Goal: Communication & Community: Share content

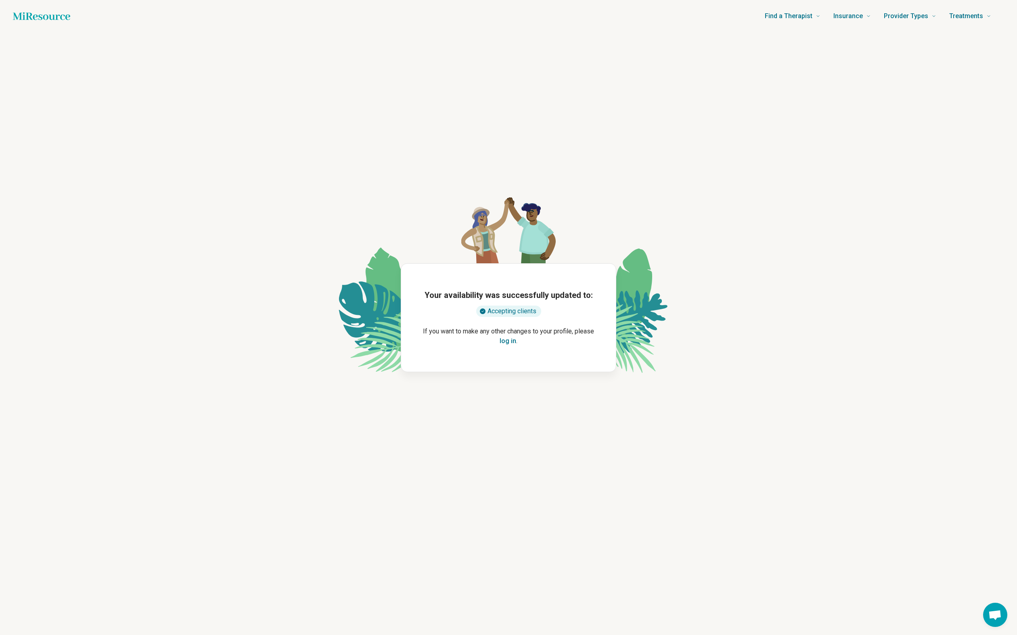
click at [500, 307] on div "Accepting clients" at bounding box center [508, 311] width 65 height 11
click at [507, 346] on button "log in" at bounding box center [507, 341] width 17 height 10
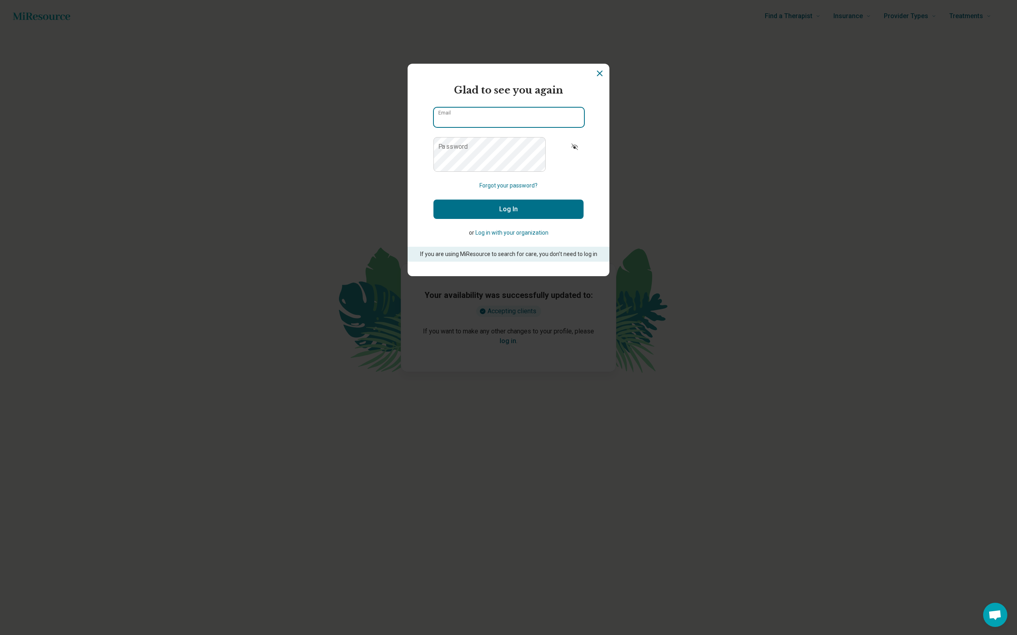
type input "**********"
click at [501, 219] on button "Log In" at bounding box center [508, 209] width 150 height 19
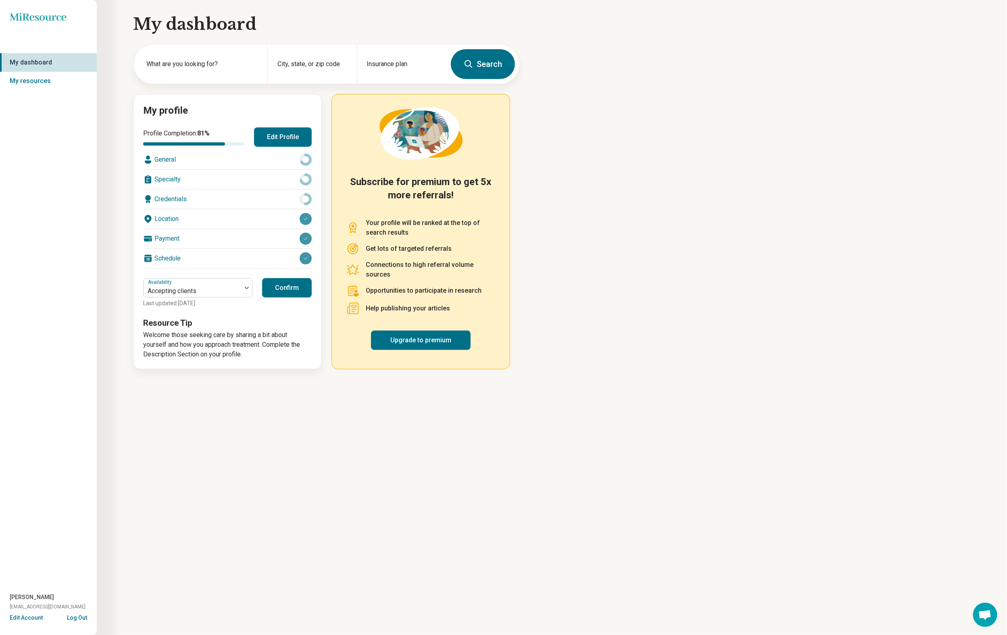
scroll to position [73, 0]
click at [312, 298] on button "Confirm" at bounding box center [287, 287] width 50 height 19
click at [82, 90] on link "My resources" at bounding box center [48, 81] width 97 height 19
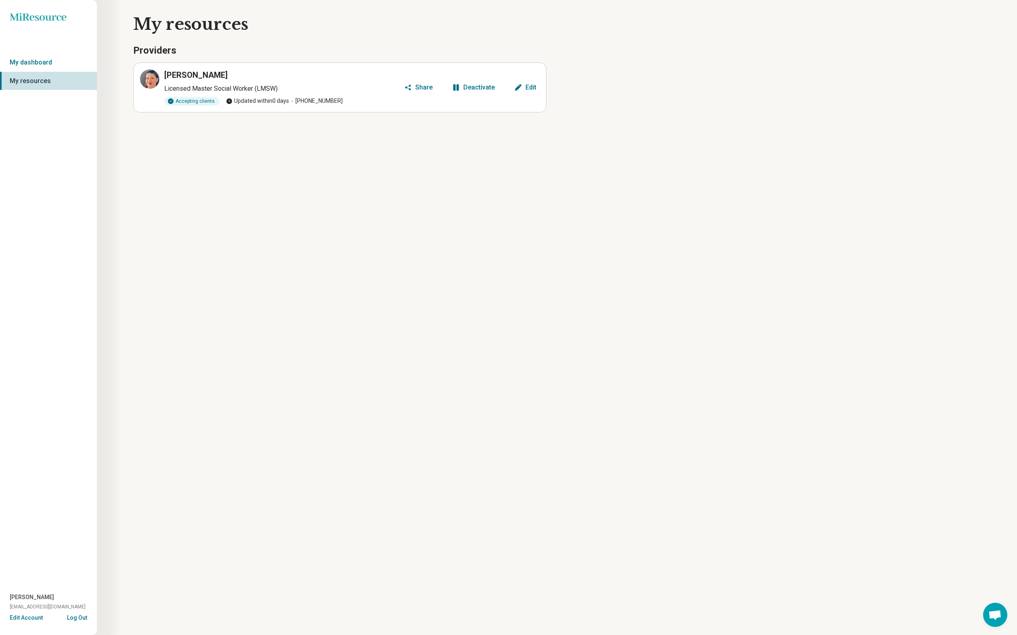
click at [432, 91] on div "Share" at bounding box center [423, 87] width 17 height 6
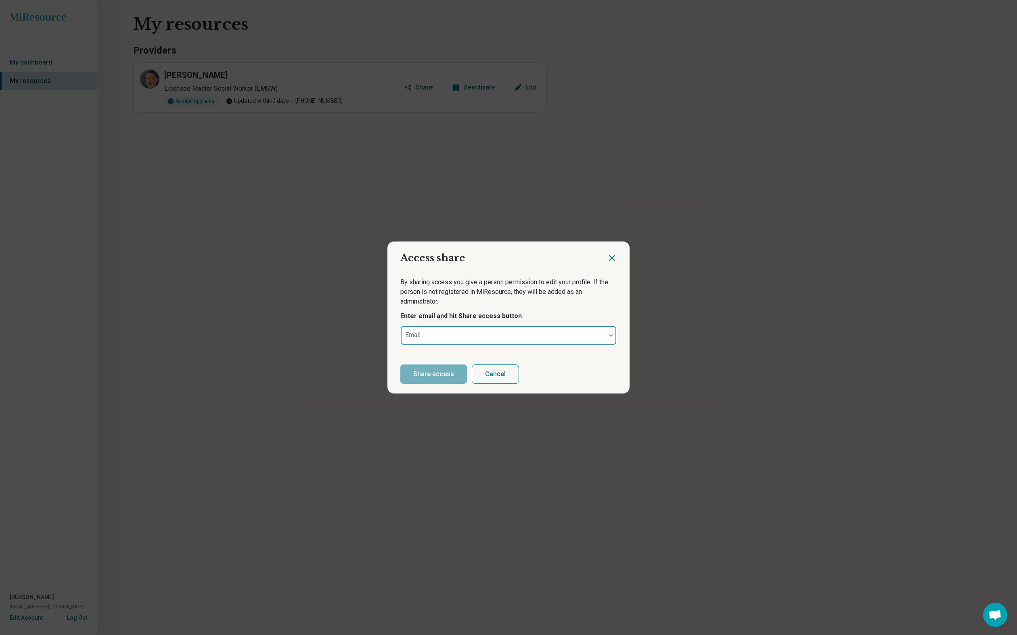
click at [473, 344] on div at bounding box center [503, 338] width 198 height 11
click at [445, 321] on p "Enter email and hit Share access button" at bounding box center [508, 316] width 216 height 10
click at [466, 345] on div "Email" at bounding box center [508, 335] width 216 height 19
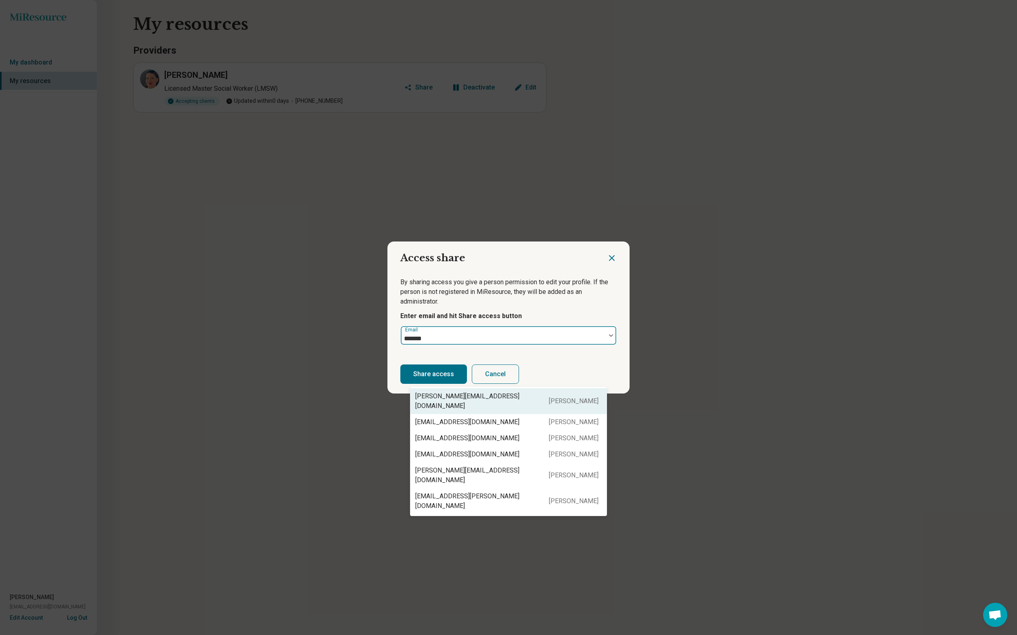
type input "*******"
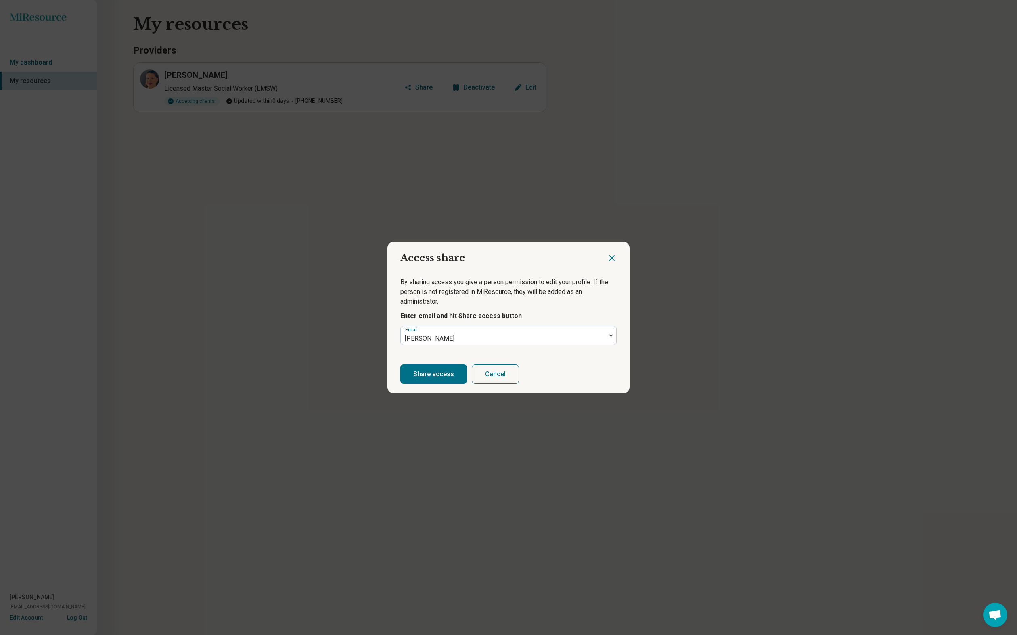
click at [620, 316] on div "By sharing access you give a person permission to edit your profile. If the per…" at bounding box center [508, 311] width 242 height 87
click at [519, 384] on button "Cancel" at bounding box center [495, 374] width 47 height 19
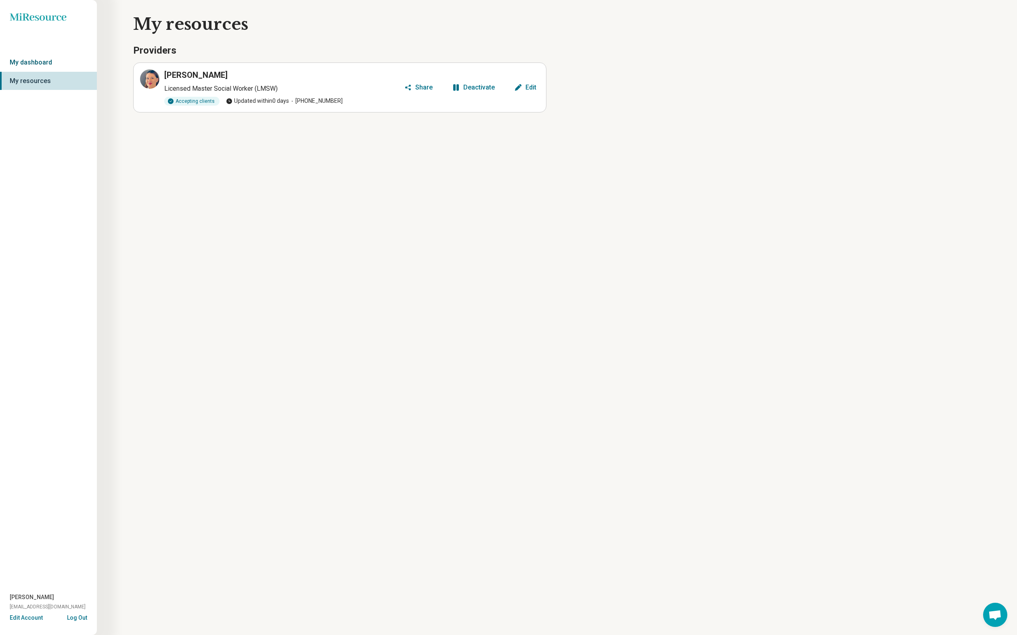
click at [53, 72] on link "My dashboard" at bounding box center [48, 62] width 97 height 19
